Goal: Find specific page/section: Find specific page/section

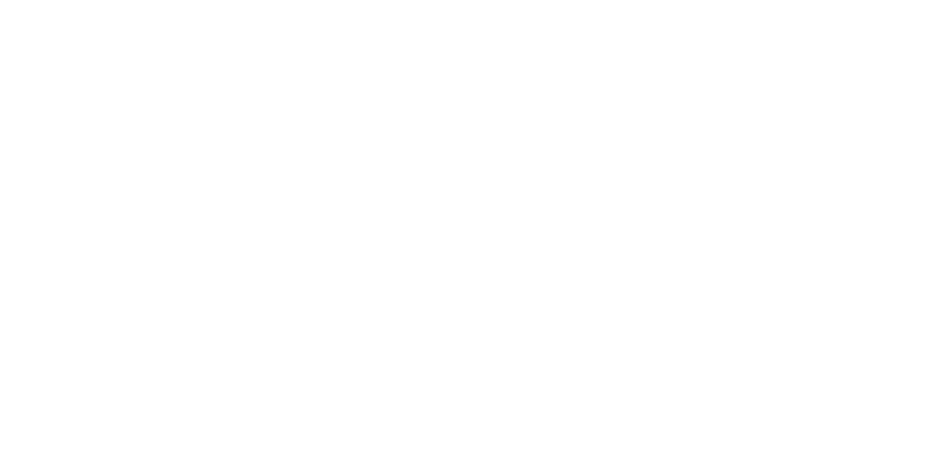
click at [442, 0] on html at bounding box center [465, 0] width 930 height 0
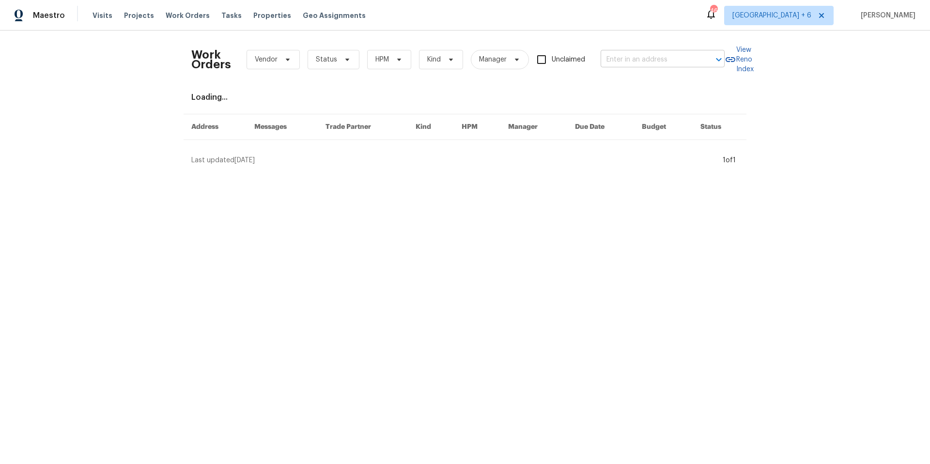
click at [623, 62] on input "text" at bounding box center [649, 59] width 97 height 15
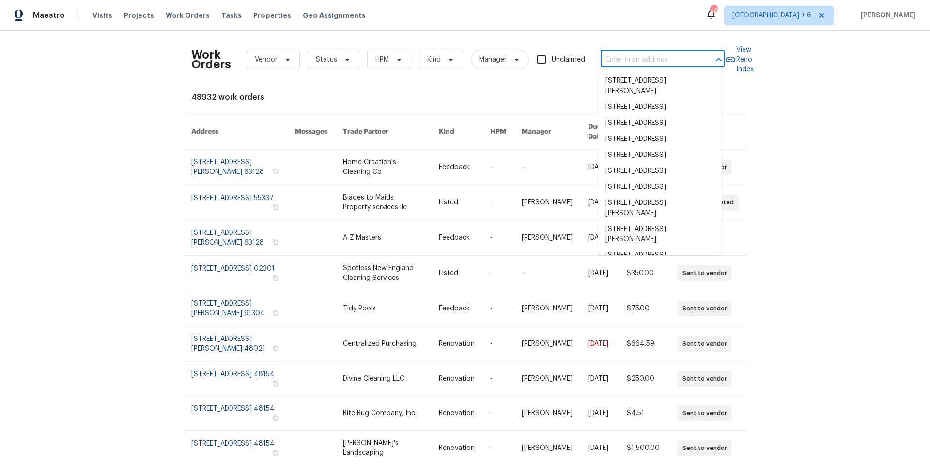
paste input "[STREET_ADDRESS]"
type input "[STREET_ADDRESS]"
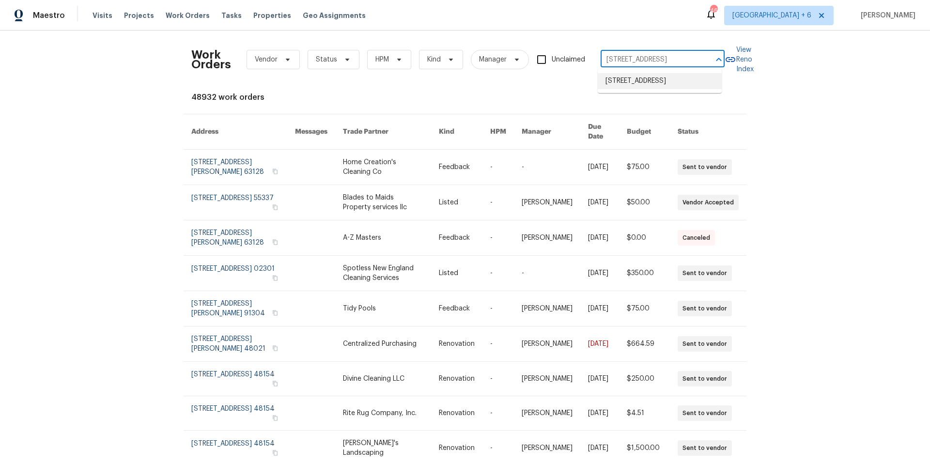
click at [624, 87] on li "[STREET_ADDRESS]" at bounding box center [660, 81] width 124 height 16
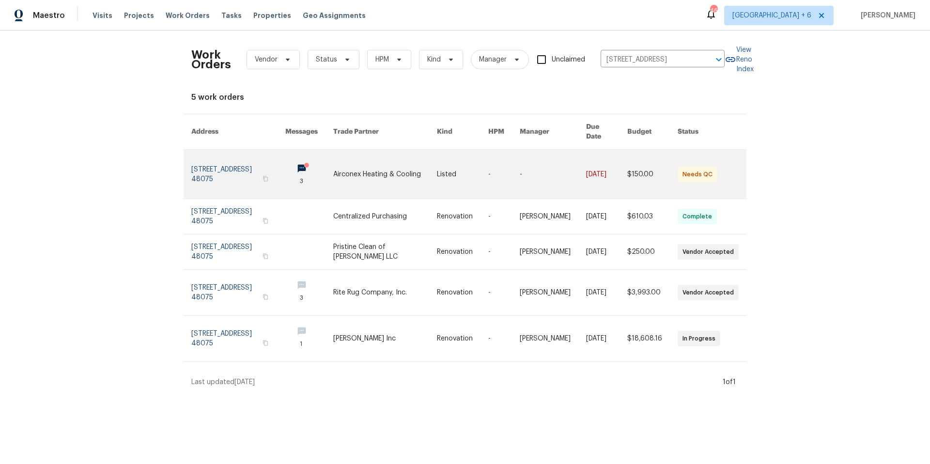
click at [224, 162] on link at bounding box center [238, 174] width 94 height 49
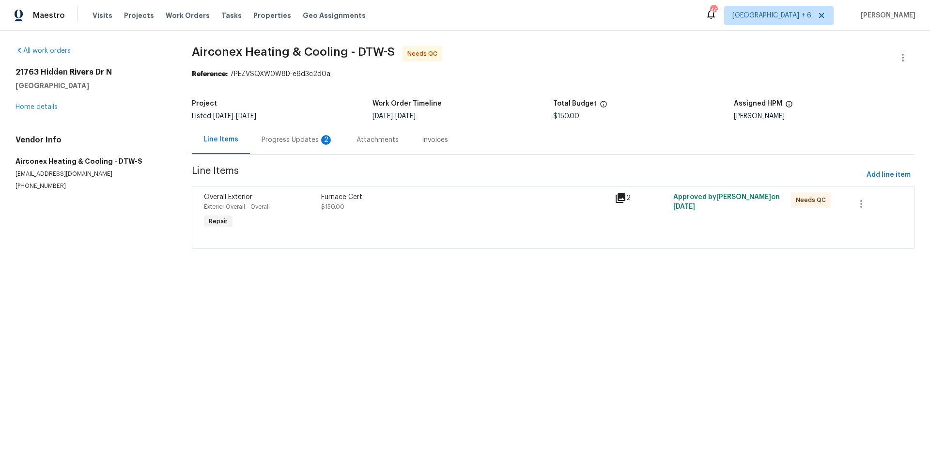
click at [288, 139] on div "Progress Updates 2" at bounding box center [298, 140] width 72 height 10
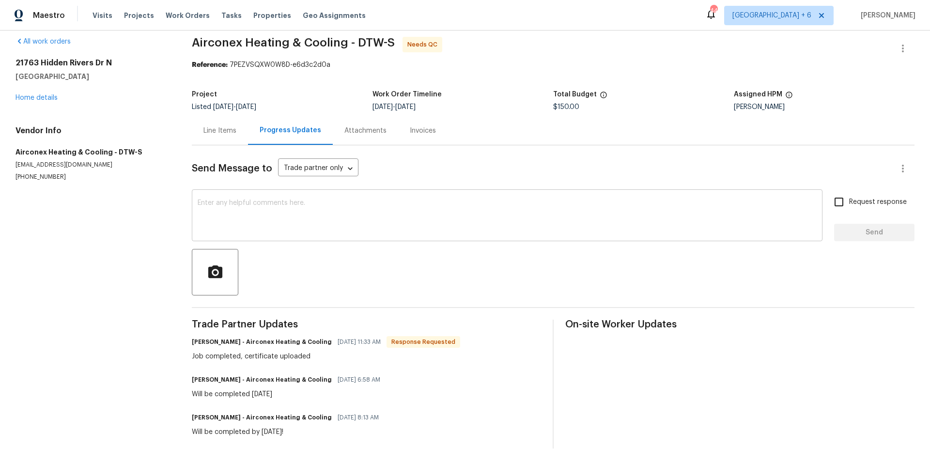
scroll to position [17, 0]
drag, startPoint x: 16, startPoint y: 54, endPoint x: 144, endPoint y: 65, distance: 128.9
click at [144, 65] on div "[STREET_ADDRESS][PERSON_NAME]" at bounding box center [92, 69] width 153 height 23
copy div "[STREET_ADDRESS][PERSON_NAME]"
